Goal: Task Accomplishment & Management: Manage account settings

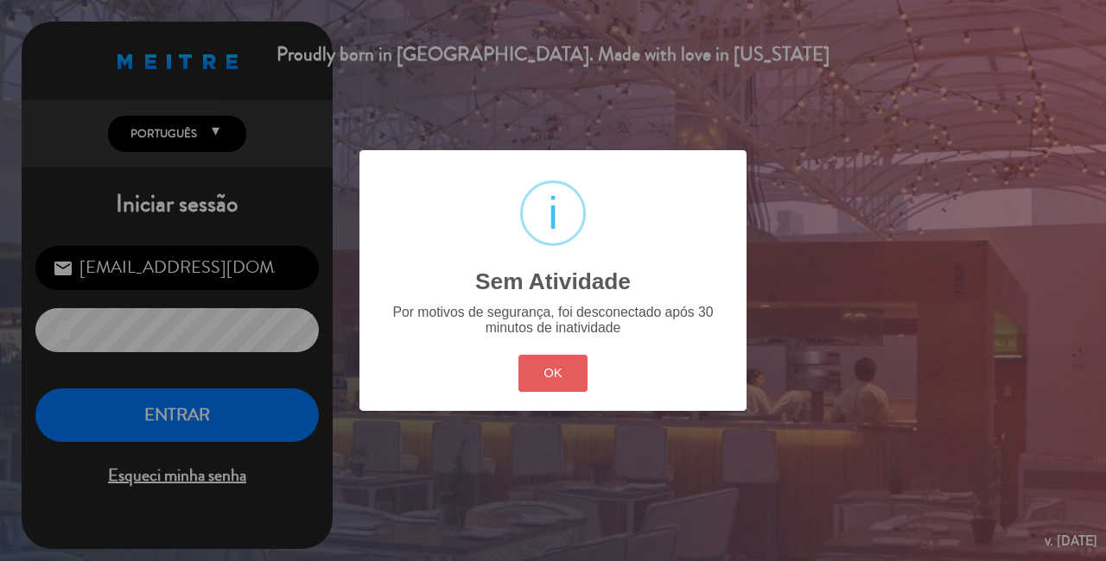
click at [563, 371] on button "OK" at bounding box center [553, 373] width 70 height 37
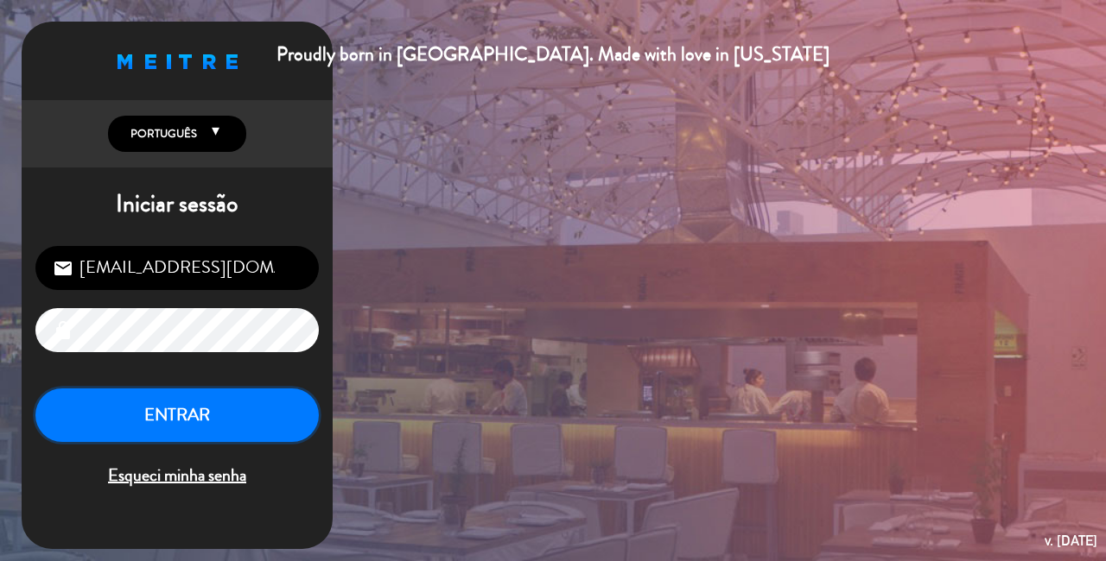
click at [148, 420] on button "ENTRAR" at bounding box center [176, 416] width 283 height 54
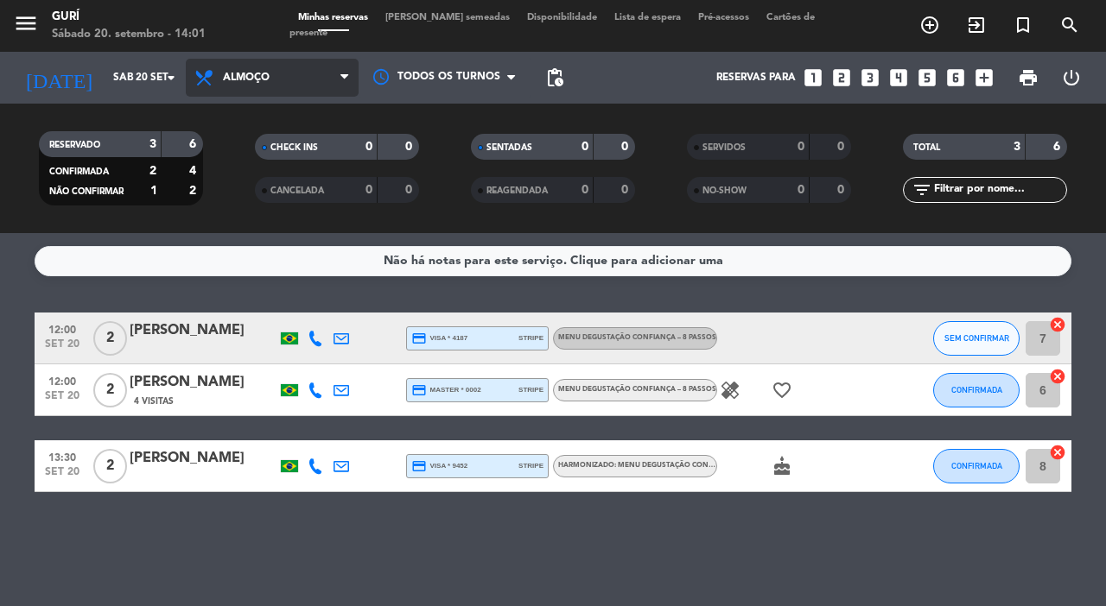
drag, startPoint x: 238, startPoint y: 72, endPoint x: 263, endPoint y: 111, distance: 45.8
click at [239, 72] on span "Almoço" at bounding box center [246, 78] width 47 height 12
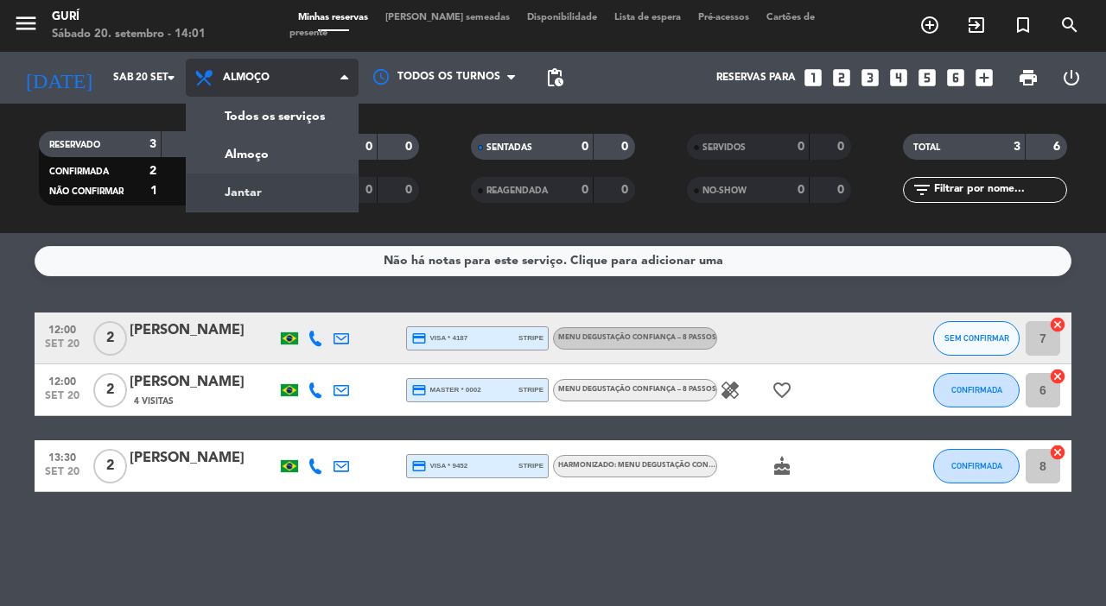
click at [244, 184] on div "menu Gurí Sábado 20. setembro - 14:01 Minhas reservas Mesas semeadas Disponibil…" at bounding box center [553, 116] width 1106 height 233
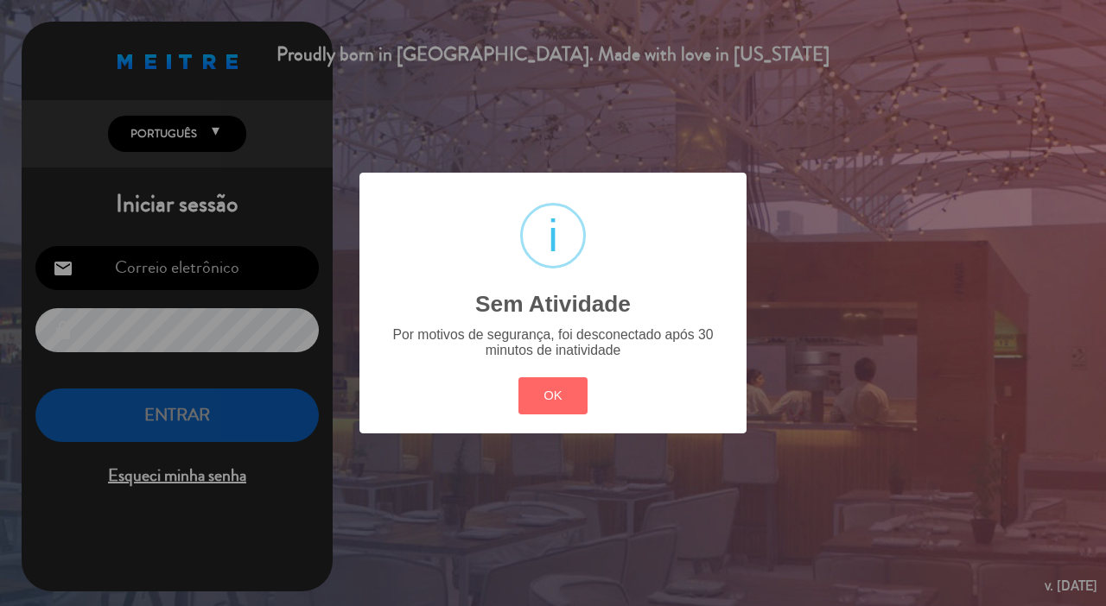
type input "[EMAIL_ADDRESS][DOMAIN_NAME]"
